Goal: Information Seeking & Learning: Learn about a topic

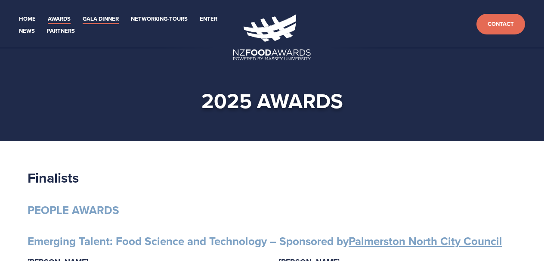
click at [101, 18] on link "Gala Dinner" at bounding box center [101, 19] width 36 height 10
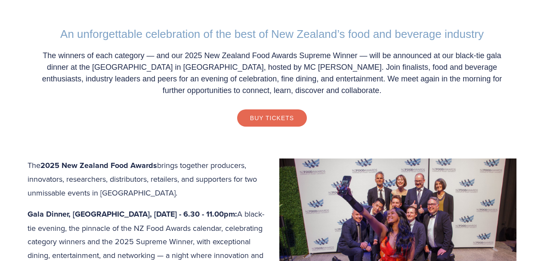
scroll to position [301, 0]
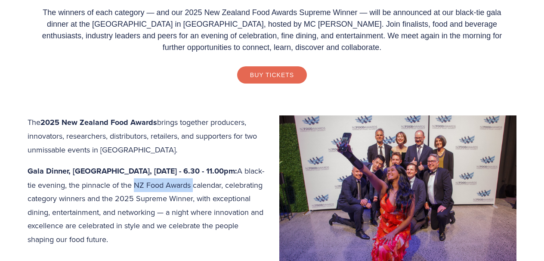
drag, startPoint x: 217, startPoint y: 183, endPoint x: 54, endPoint y: 200, distance: 164.4
click at [54, 200] on p "Gala Dinner, Central Energy Trust Arena, [DATE] - 6.30 - 11.00pm: A black-tie e…" at bounding box center [272, 205] width 489 height 82
copy p "NZ Food Awards"
click at [237, 174] on strong "Gala Dinner, [GEOGRAPHIC_DATA], [DATE] - 6.30 - 11.00pm:" at bounding box center [133, 170] width 210 height 11
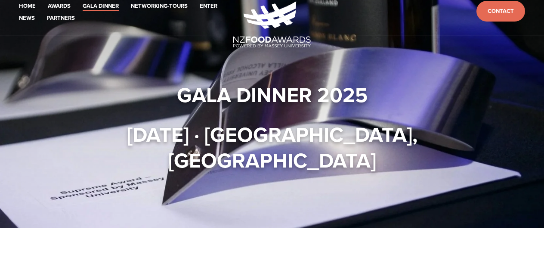
scroll to position [0, 0]
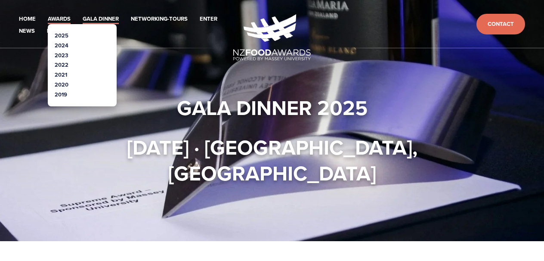
click at [62, 21] on link "Awards" at bounding box center [59, 19] width 23 height 10
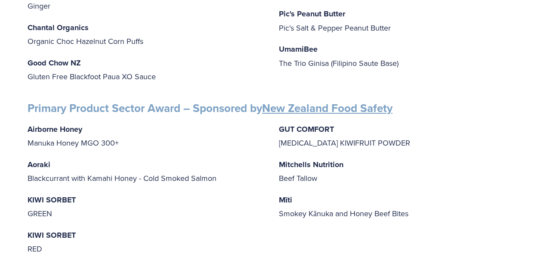
scroll to position [1162, 0]
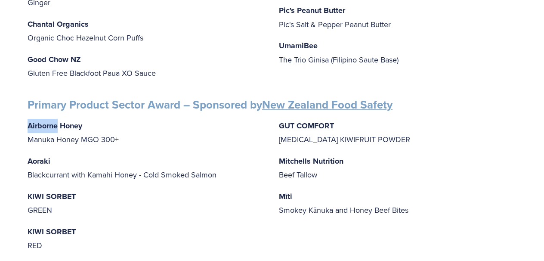
drag, startPoint x: 28, startPoint y: 124, endPoint x: 57, endPoint y: 125, distance: 28.8
click at [57, 125] on strong "Airborne Honey" at bounding box center [55, 125] width 55 height 11
copy strong "Airborne"
click at [138, 225] on p "KIWI SORBET RED" at bounding box center [147, 239] width 238 height 28
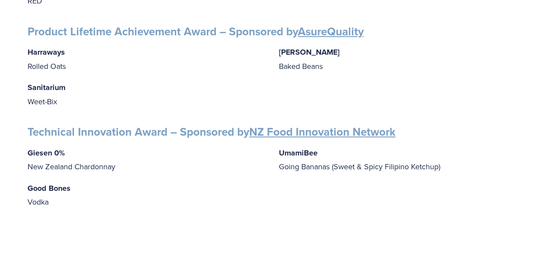
scroll to position [1421, 0]
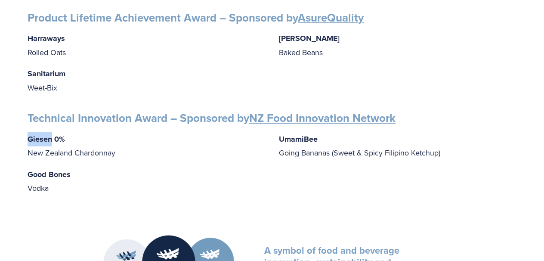
drag, startPoint x: 28, startPoint y: 136, endPoint x: 50, endPoint y: 135, distance: 21.5
click at [50, 135] on strong "Giesen 0%" at bounding box center [46, 138] width 37 height 11
copy strong "Giesen"
click at [264, 176] on p "Good Bones Vodka" at bounding box center [147, 181] width 238 height 28
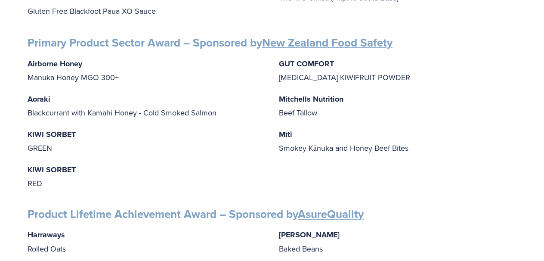
scroll to position [1205, 0]
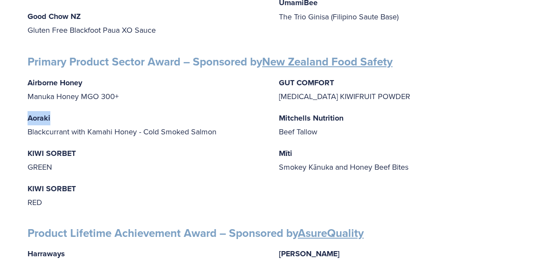
drag, startPoint x: 28, startPoint y: 115, endPoint x: 51, endPoint y: 115, distance: 23.7
click at [51, 115] on p "Aoraki Blackcurrant with Kamahi Honey - Cold Smoked Salmon" at bounding box center [147, 125] width 238 height 28
copy strong "Aoraki"
click at [127, 194] on p "KIWI SORBET RED" at bounding box center [147, 196] width 238 height 28
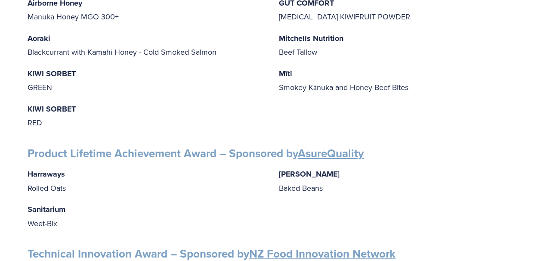
scroll to position [1291, 0]
